Goal: Information Seeking & Learning: Learn about a topic

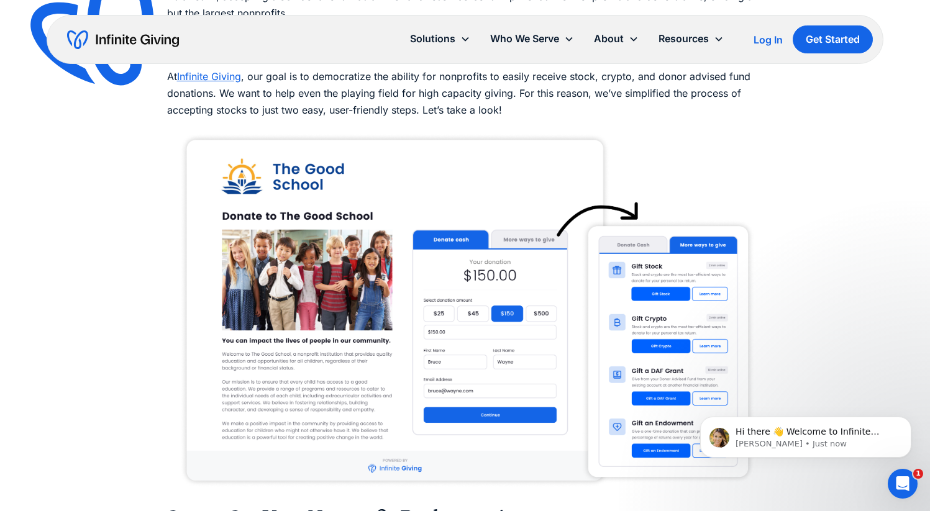
scroll to position [1245, 0]
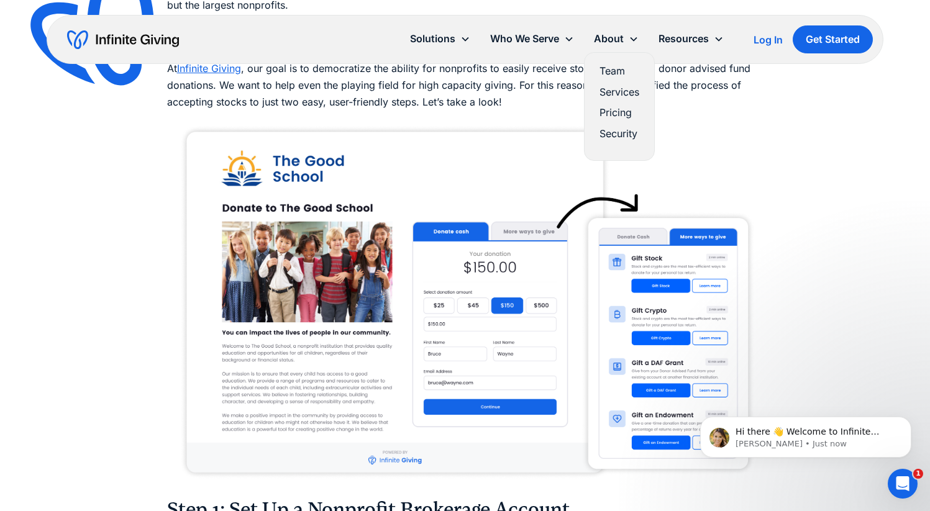
click at [609, 115] on link "Pricing" at bounding box center [620, 112] width 40 height 17
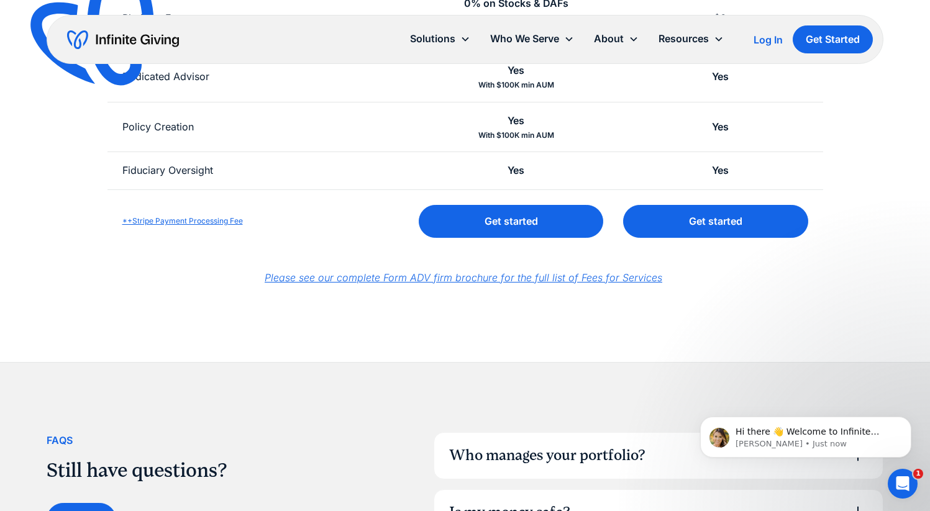
scroll to position [581, 0]
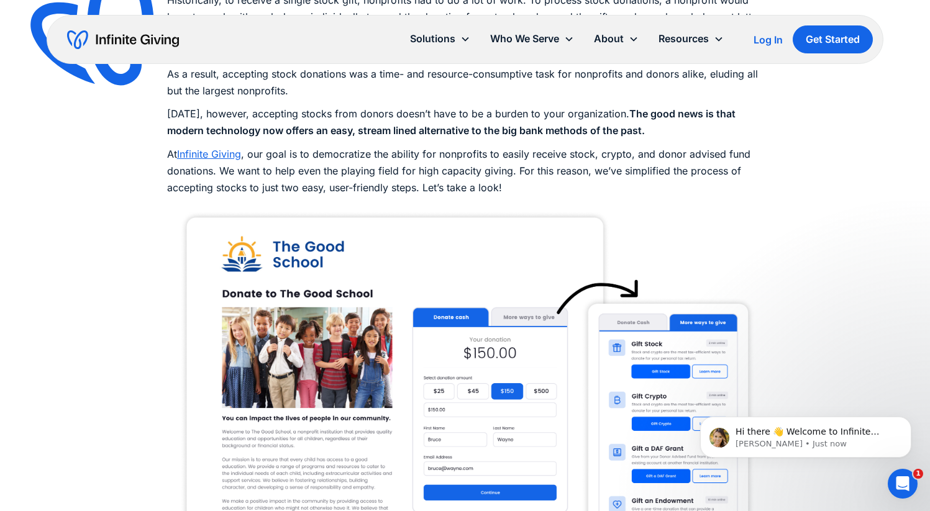
scroll to position [1167, 0]
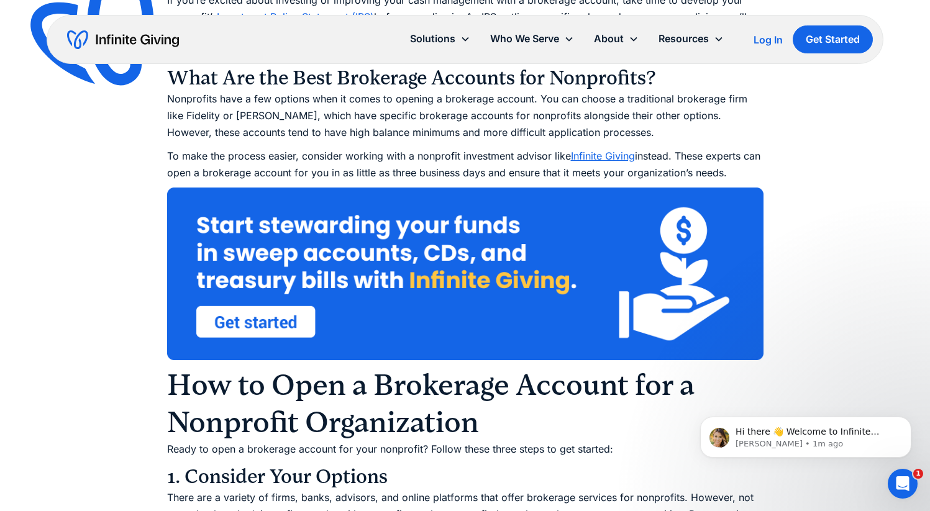
scroll to position [2487, 0]
